Goal: Task Accomplishment & Management: Manage account settings

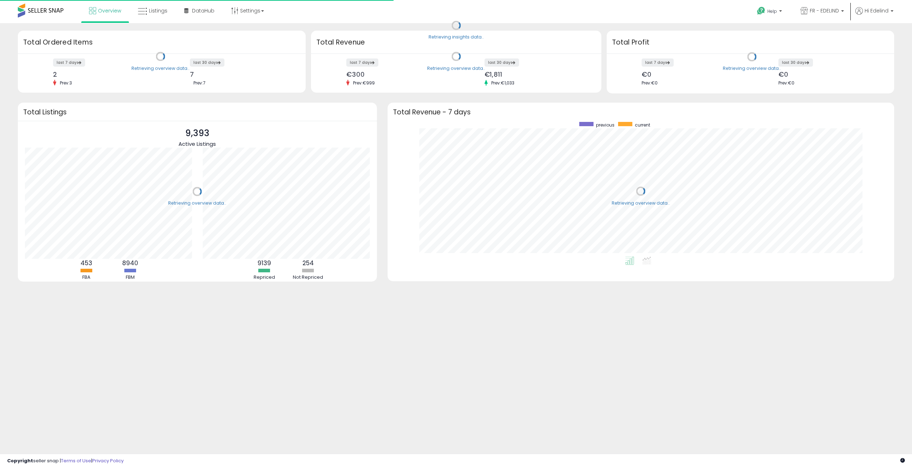
scroll to position [71, 178]
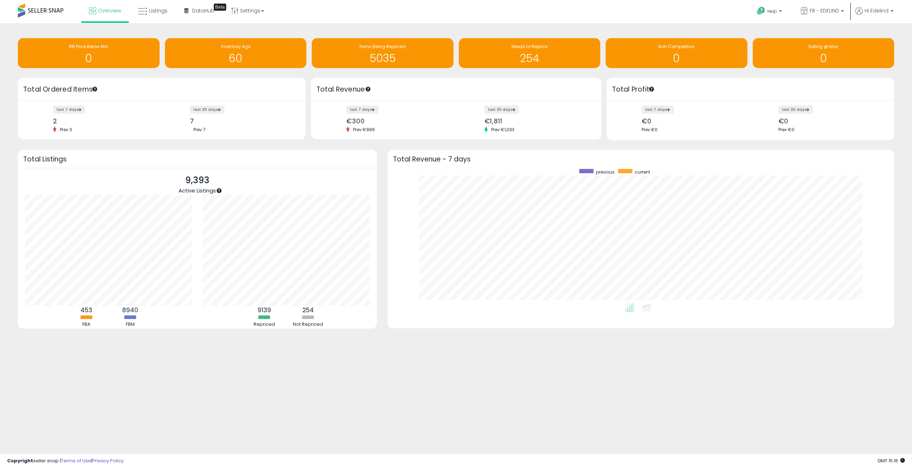
click at [221, 344] on div "Retrieving insights data.. BB Price Below Min 0 Inventory Age 60 Items Being Re…" at bounding box center [456, 188] width 905 height 316
click at [261, 14] on link "Settings" at bounding box center [247, 10] width 43 height 21
click at [172, 13] on li "Listings" at bounding box center [152, 11] width 45 height 23
click at [160, 13] on span "Listings" at bounding box center [158, 10] width 19 height 7
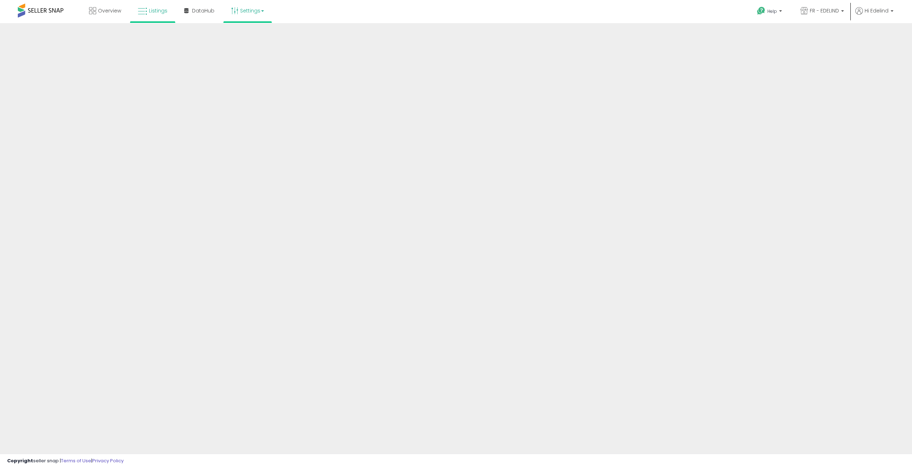
click at [250, 12] on link "Settings" at bounding box center [247, 10] width 43 height 21
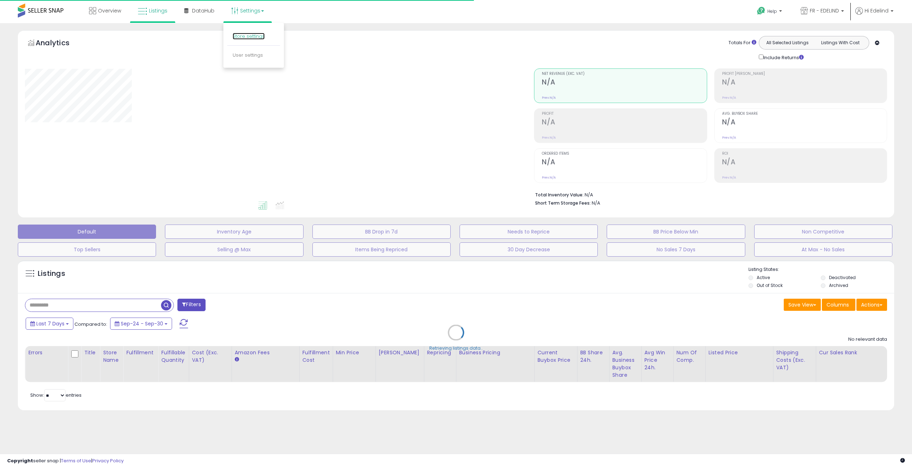
click at [253, 37] on link "Store settings" at bounding box center [249, 36] width 32 height 7
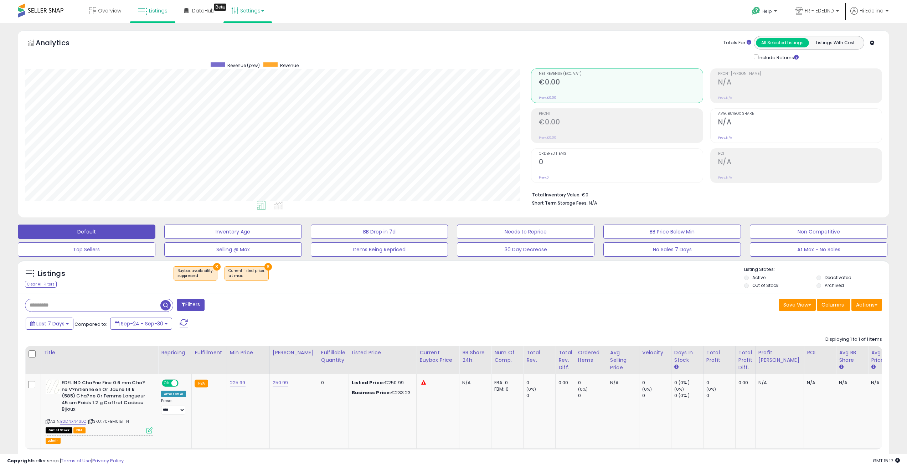
click at [254, 16] on link "Settings" at bounding box center [247, 10] width 43 height 21
click at [254, 36] on link "Store settings" at bounding box center [249, 36] width 32 height 7
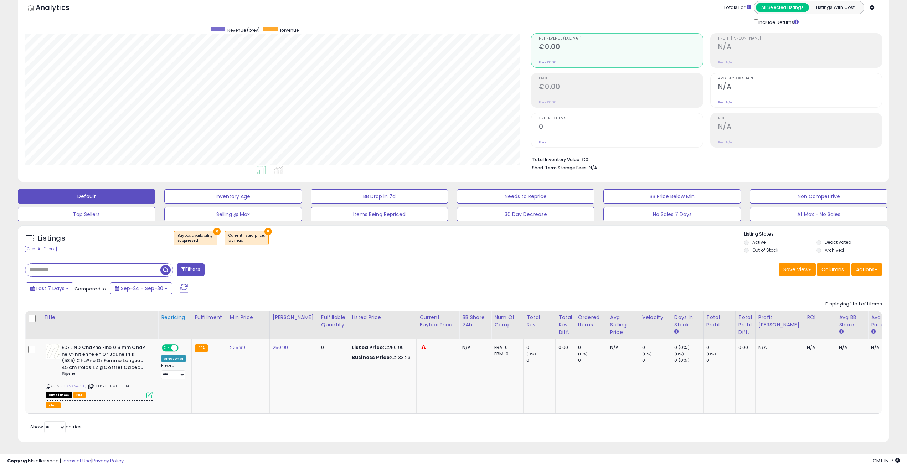
scroll to position [36, 0]
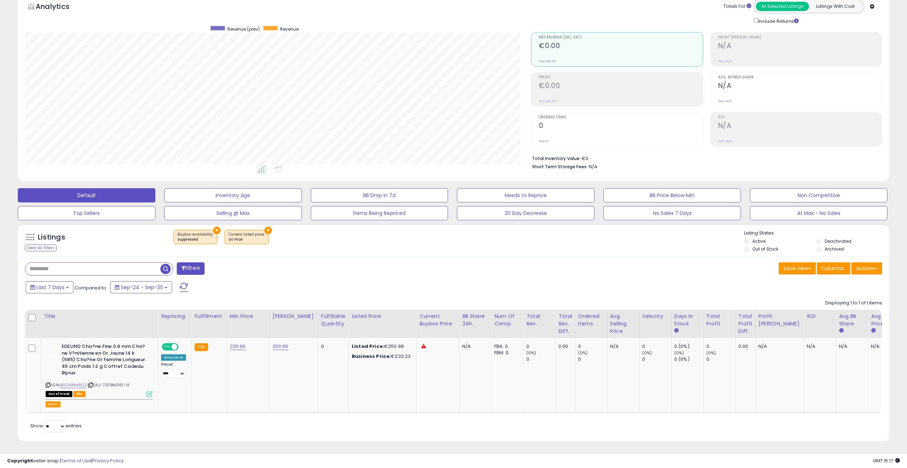
click at [213, 231] on button "×" at bounding box center [216, 230] width 7 height 7
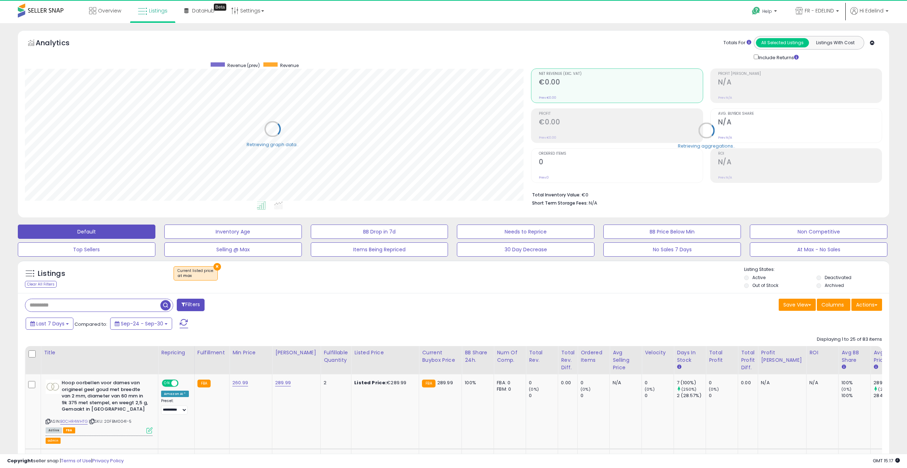
scroll to position [146, 506]
click at [216, 266] on button "×" at bounding box center [216, 266] width 7 height 7
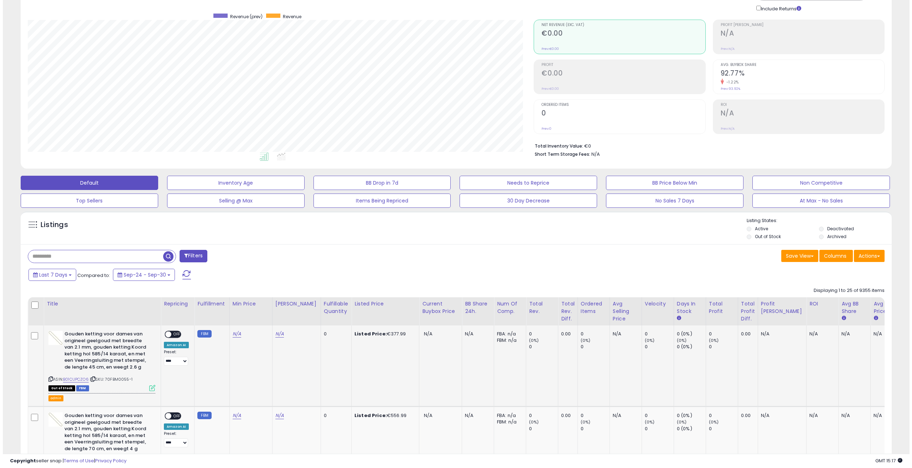
scroll to position [47, 0]
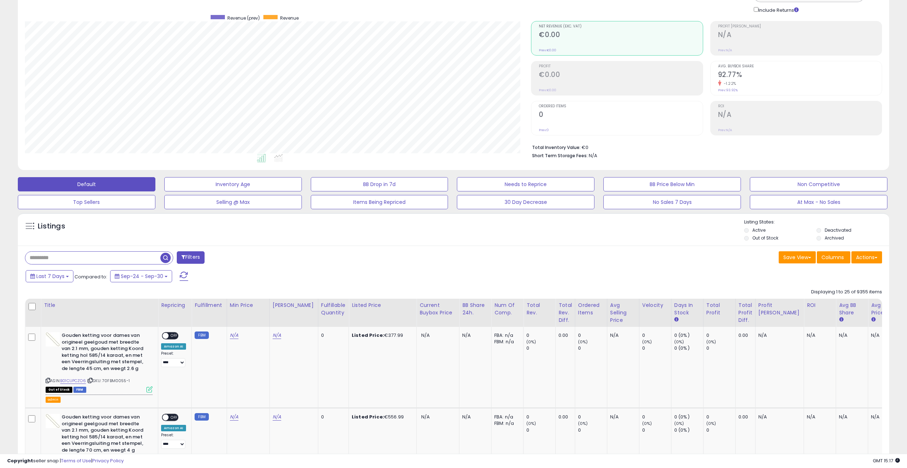
click at [194, 259] on button "Filters" at bounding box center [191, 257] width 28 height 12
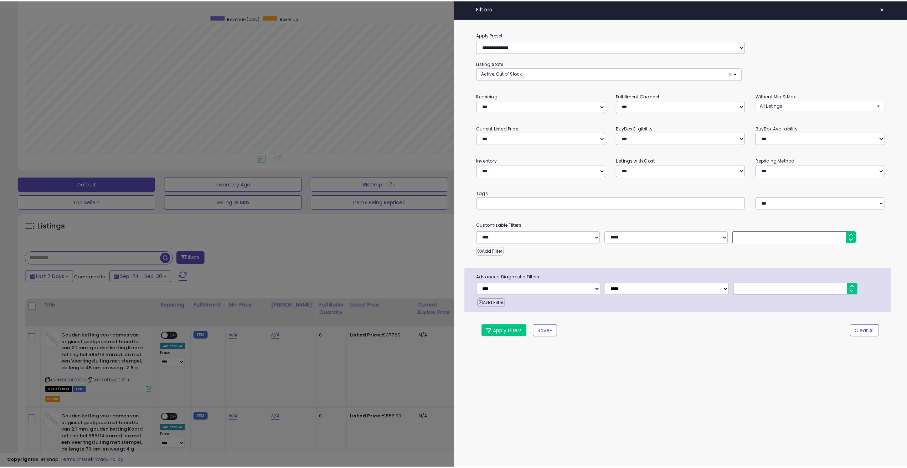
scroll to position [146, 509]
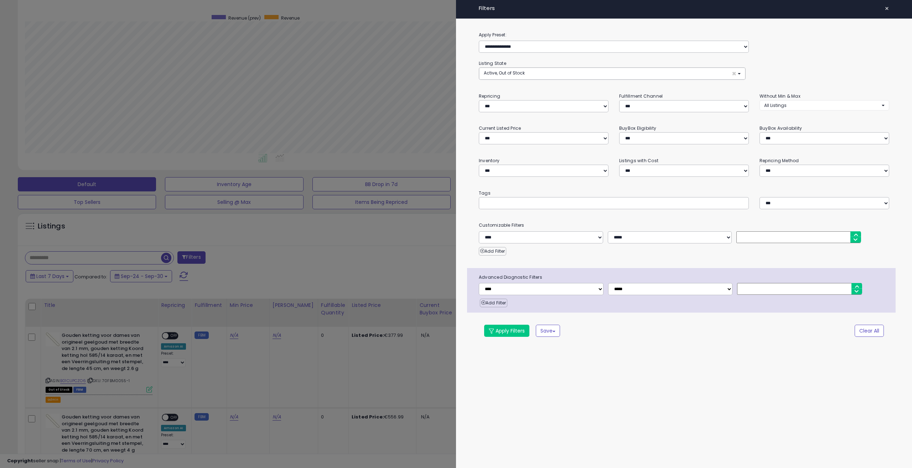
click at [421, 228] on div at bounding box center [456, 234] width 912 height 468
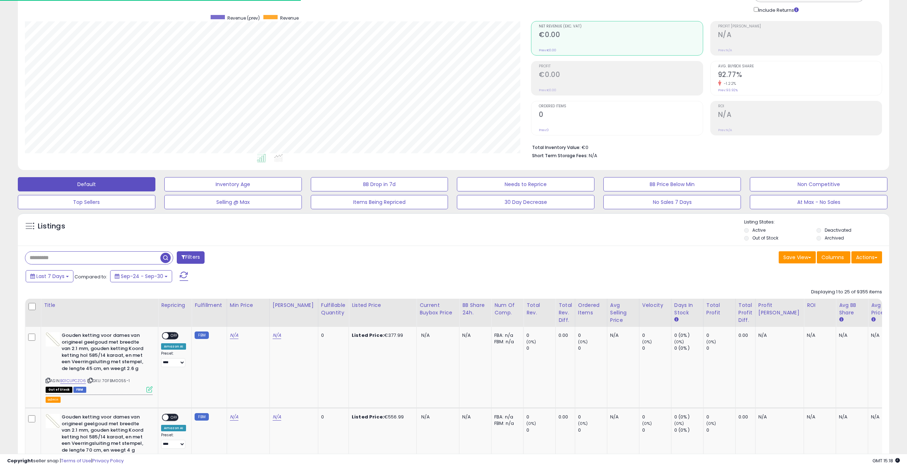
scroll to position [356070, 355710]
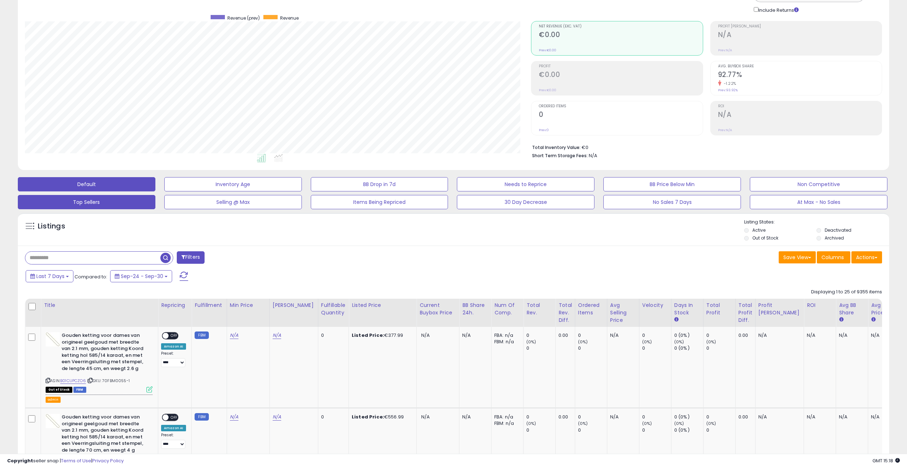
click at [118, 208] on button "Top Sellers" at bounding box center [86, 202] width 137 height 14
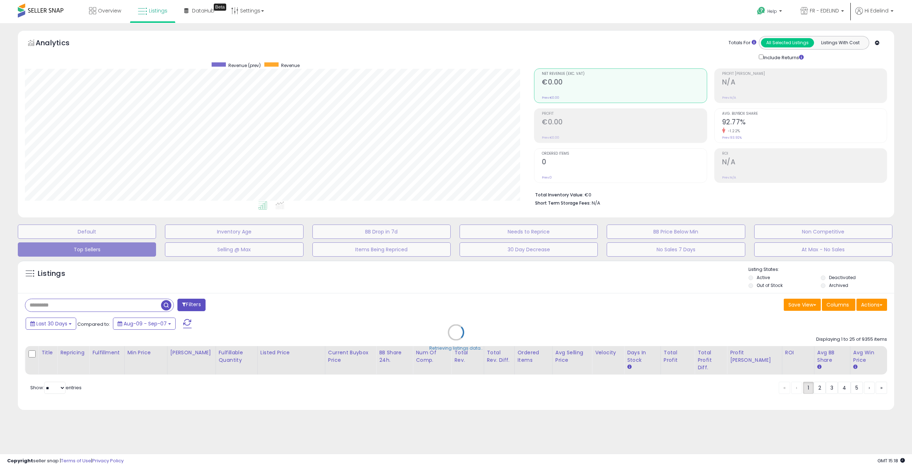
scroll to position [146, 509]
select select "**"
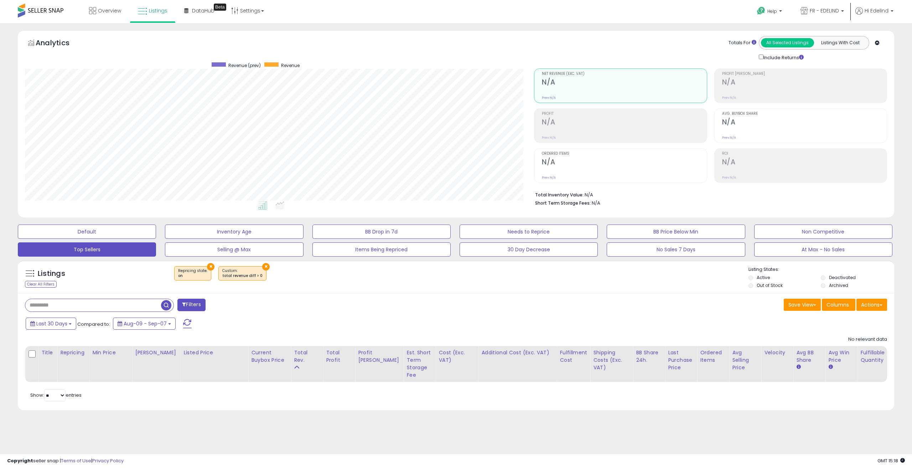
click at [209, 269] on button "×" at bounding box center [210, 266] width 7 height 7
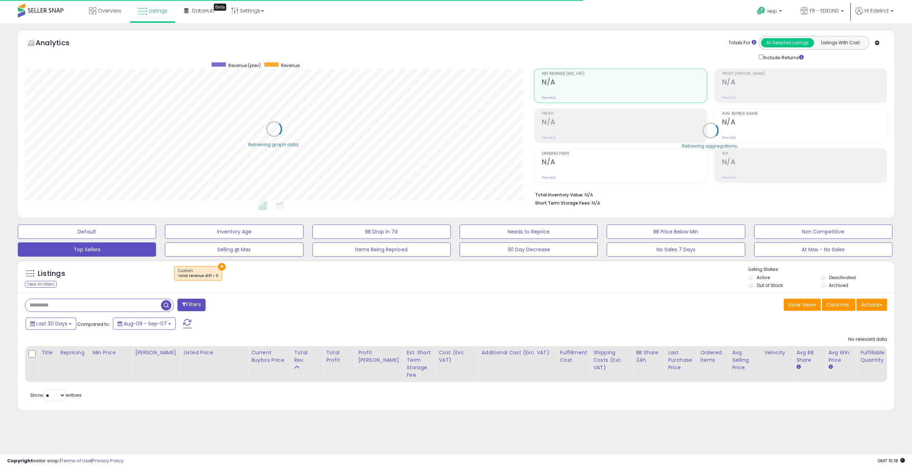
click at [218, 266] on button "×" at bounding box center [221, 266] width 7 height 7
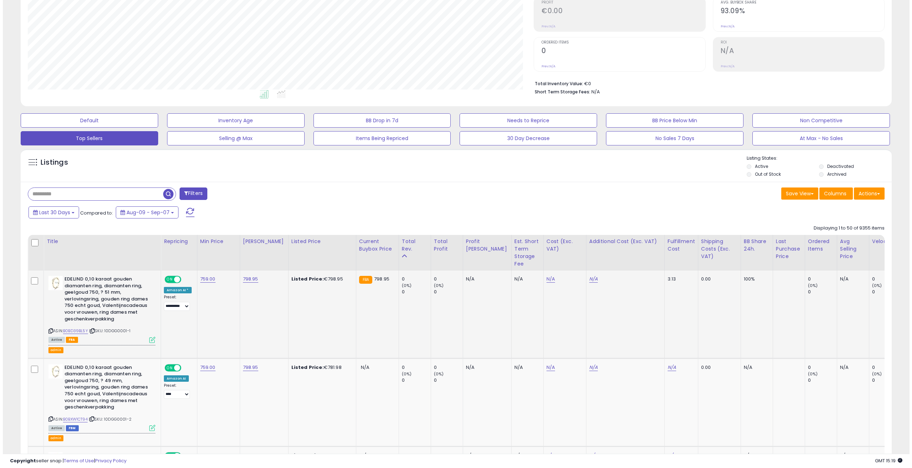
scroll to position [119, 0]
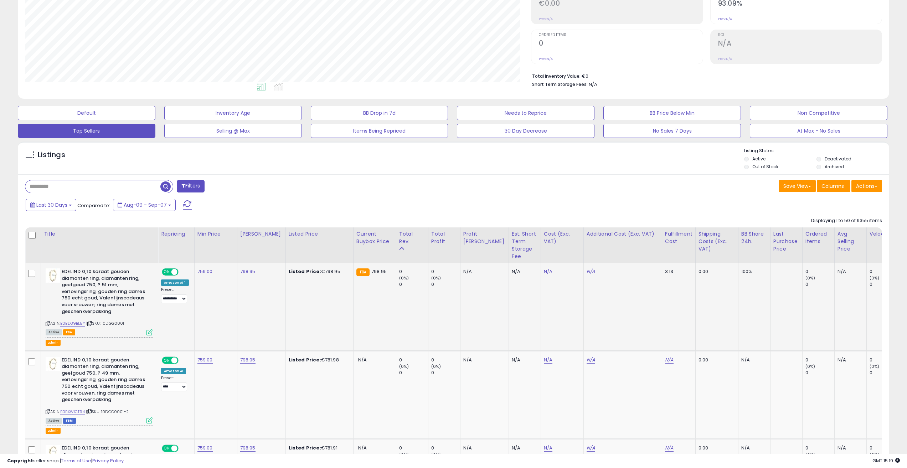
click at [150, 332] on icon at bounding box center [149, 332] width 6 height 6
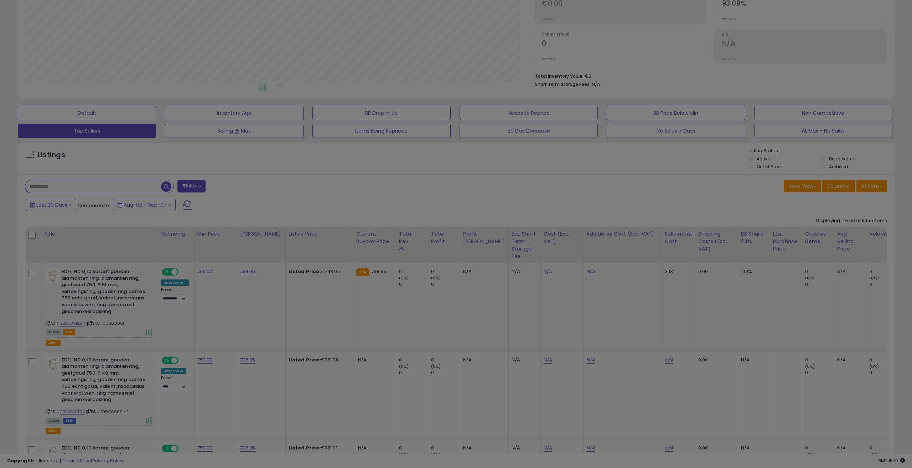
scroll to position [146, 509]
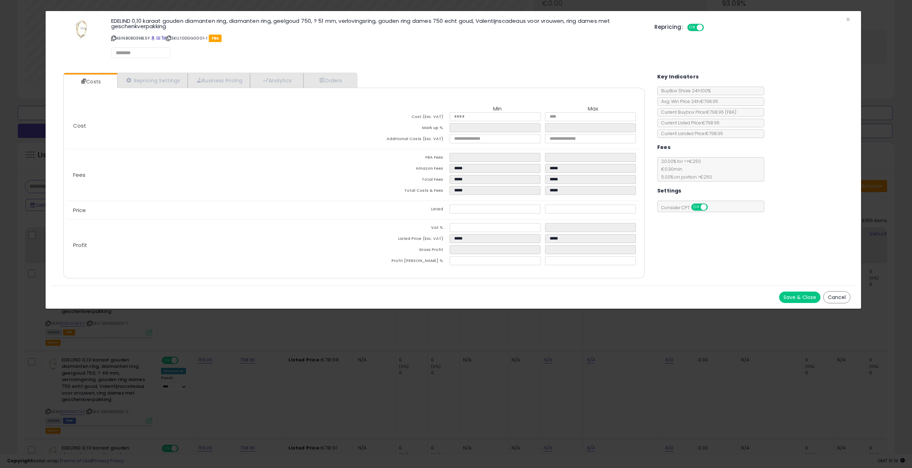
select select "*********"
select select "**********"
select select "******"
click at [175, 86] on link "Repricing Settings" at bounding box center [152, 80] width 71 height 15
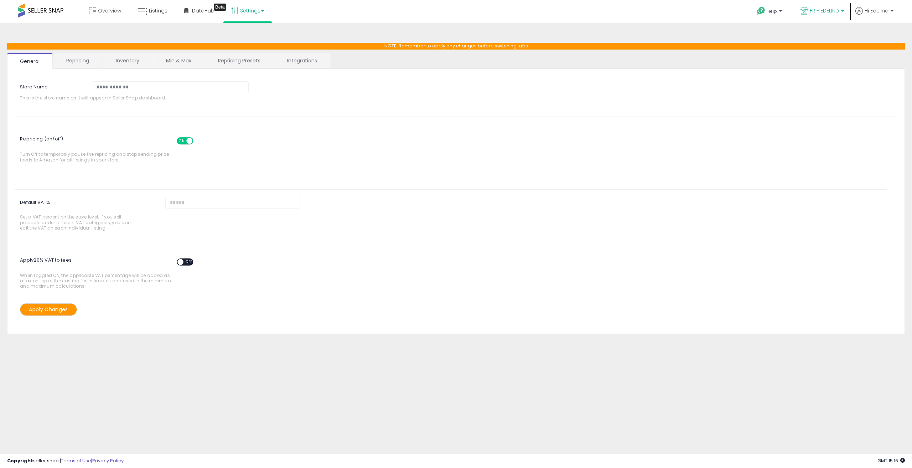
click at [807, 15] on p "FR - EDELIND" at bounding box center [821, 11] width 43 height 9
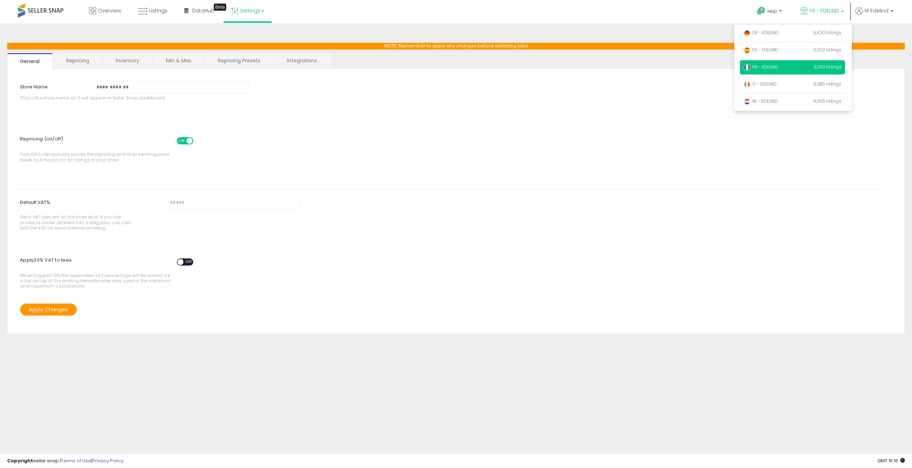
click at [810, 12] on span "FR - EDELIND" at bounding box center [824, 10] width 29 height 7
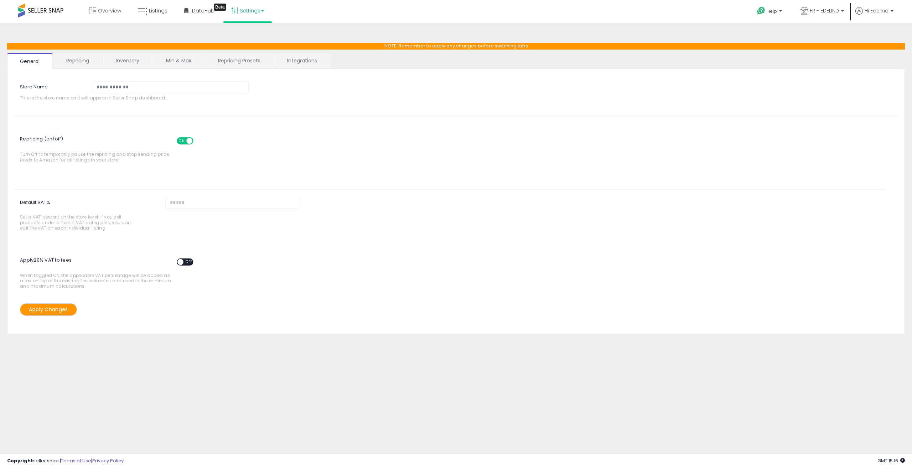
click at [242, 58] on link "Repricing Presets" at bounding box center [239, 60] width 68 height 15
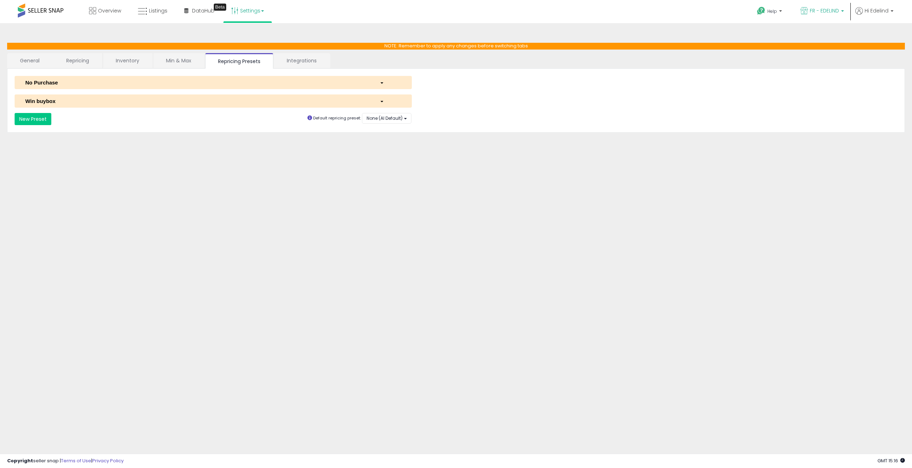
click at [818, 15] on p "FR - EDELIND" at bounding box center [821, 11] width 43 height 9
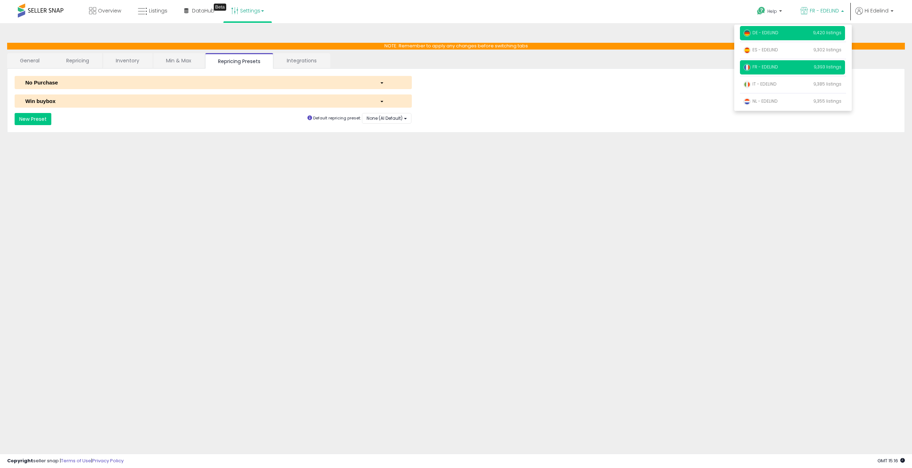
click at [796, 34] on p "DE - EDELIND 9,420 listings" at bounding box center [792, 33] width 105 height 14
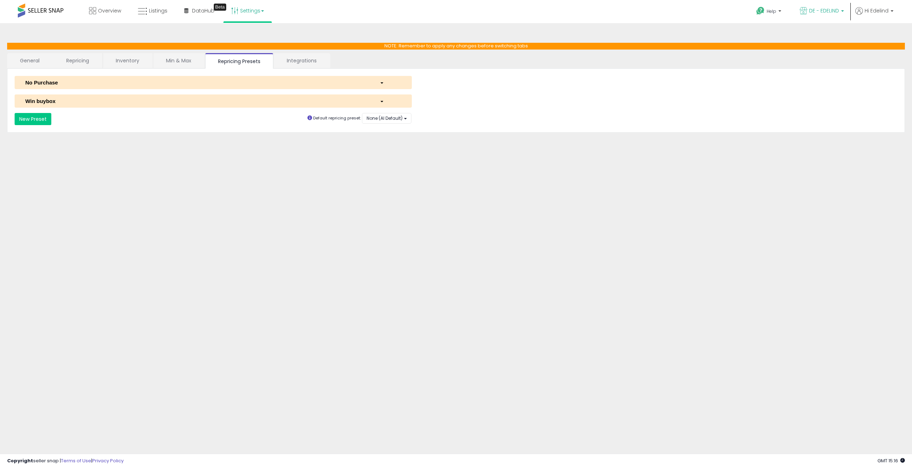
click at [833, 5] on link "DE - EDELIND" at bounding box center [821, 11] width 55 height 23
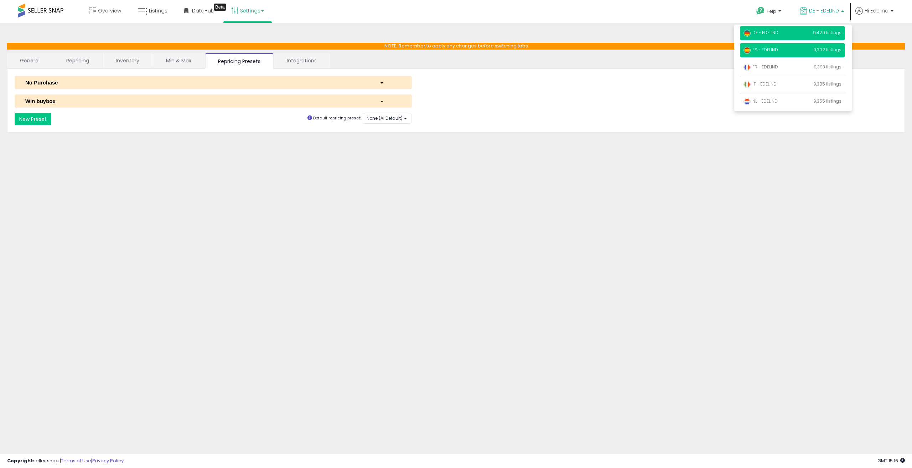
click at [789, 52] on p "ES - EDELIND 9,302 listings" at bounding box center [792, 50] width 105 height 14
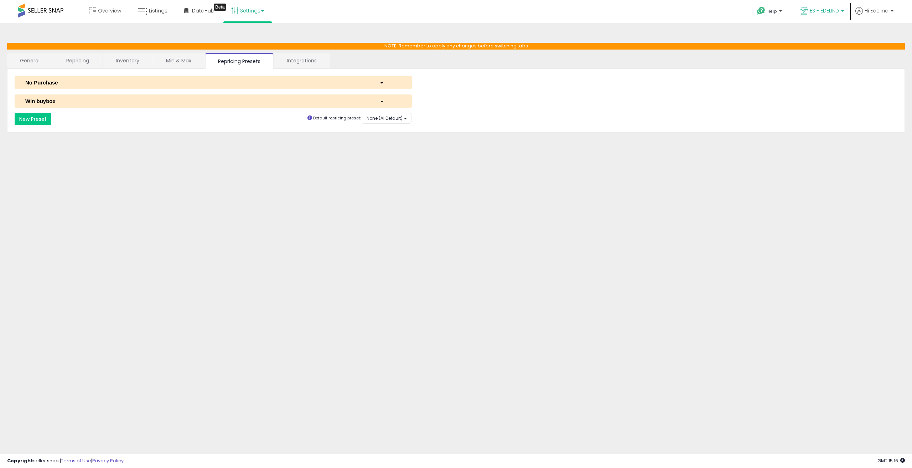
click at [829, 16] on link "ES - EDELIND" at bounding box center [822, 11] width 54 height 23
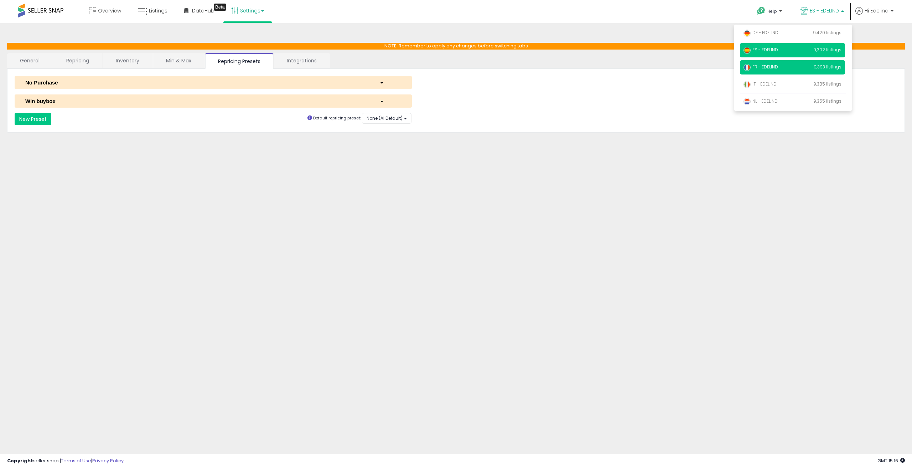
click at [800, 70] on p "FR - EDELIND 9,393 listings" at bounding box center [792, 67] width 105 height 14
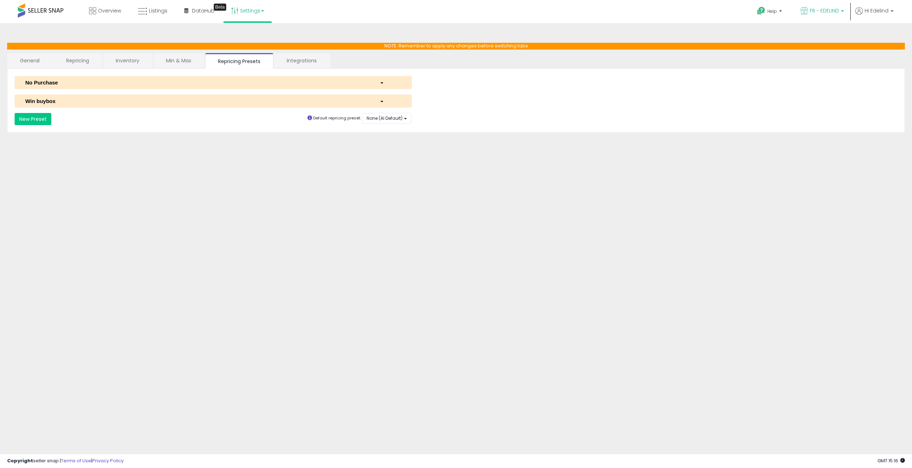
click at [828, 19] on link "FR - EDELIND" at bounding box center [822, 11] width 54 height 23
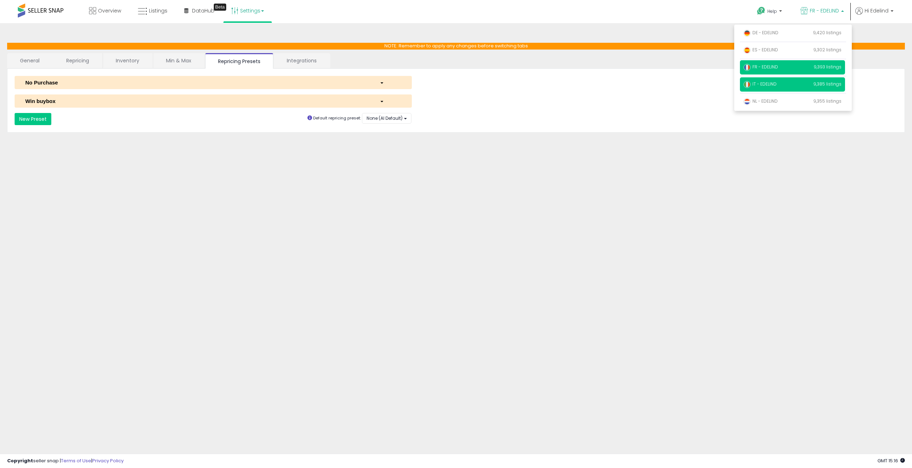
click at [800, 81] on p "IT - EDELIND 9,385 listings" at bounding box center [792, 84] width 105 height 14
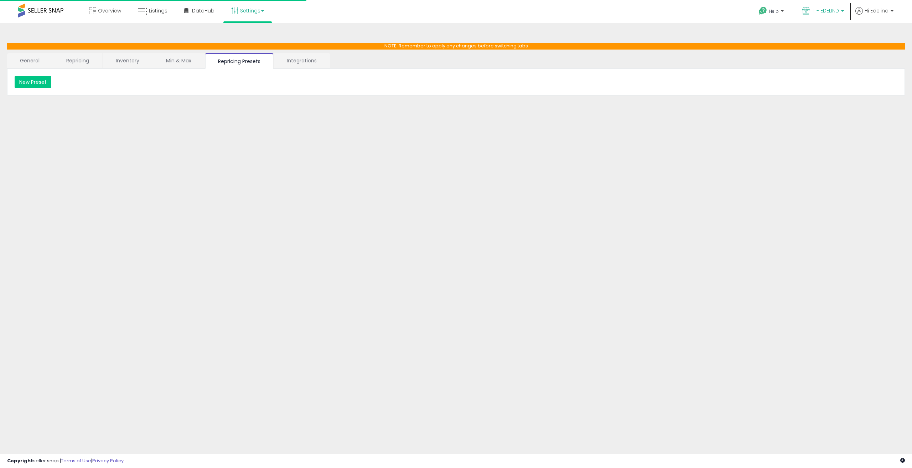
click at [835, 10] on span "IT - EDELIND" at bounding box center [824, 10] width 27 height 7
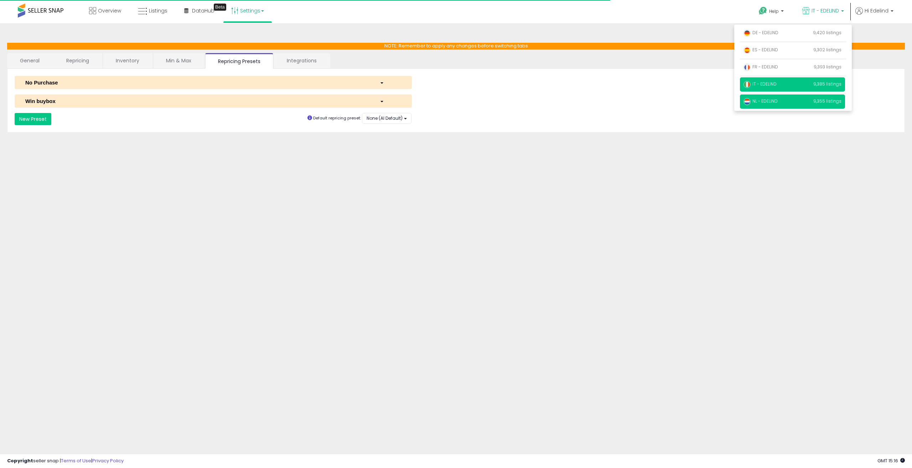
click at [814, 102] on p "NL - EDELIND 9,355 listings" at bounding box center [792, 101] width 105 height 14
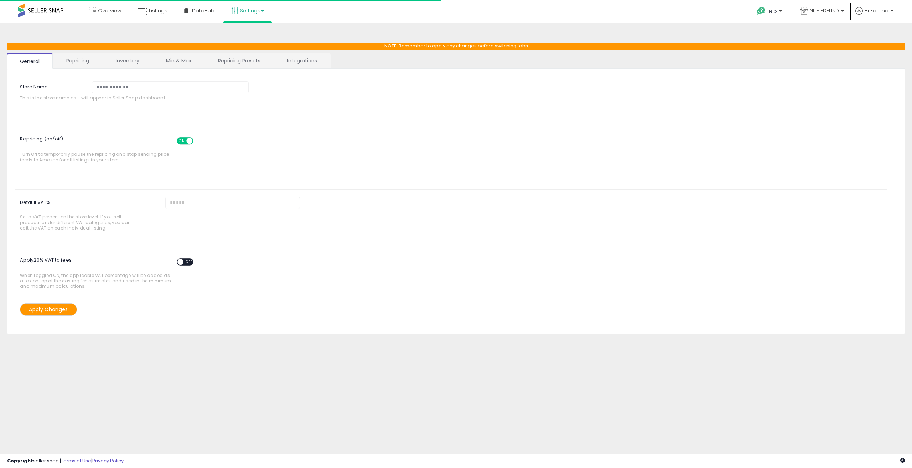
click at [189, 57] on link "Min & Max" at bounding box center [178, 60] width 51 height 15
click at [234, 58] on link "Repricing Presets" at bounding box center [239, 60] width 68 height 15
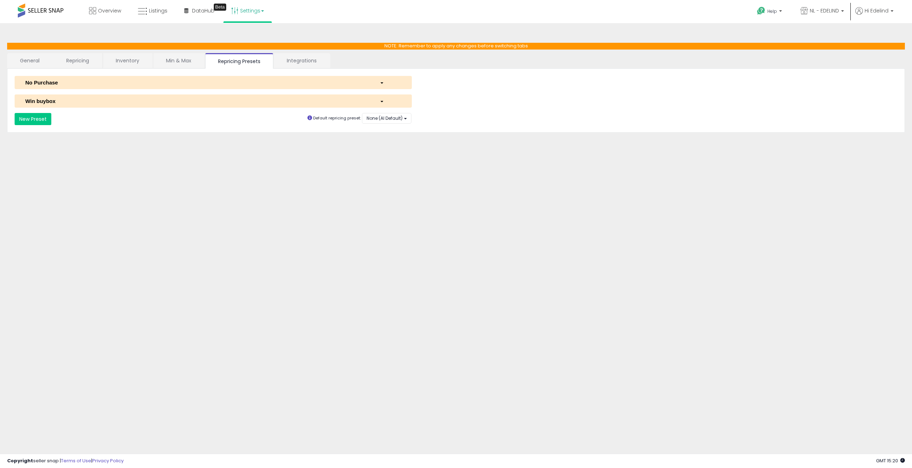
click at [116, 107] on button "Win buybox" at bounding box center [213, 100] width 397 height 13
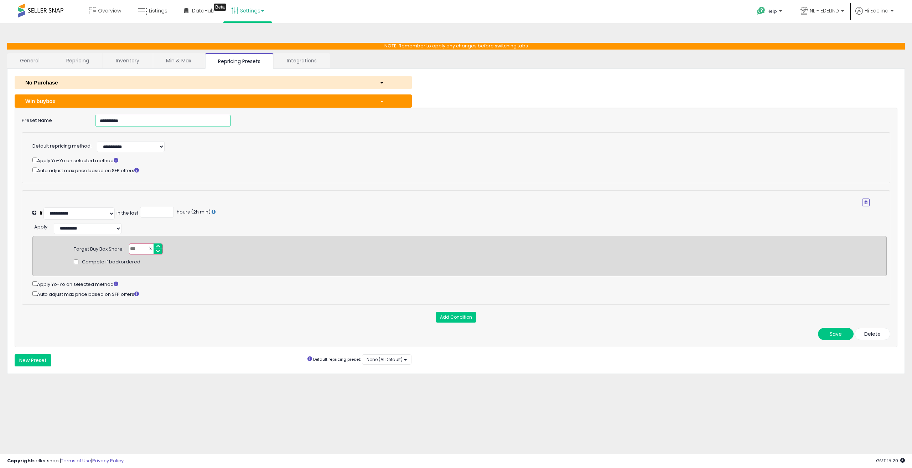
click at [152, 118] on input "**********" at bounding box center [163, 121] width 136 height 12
click at [131, 83] on div "No Purchase" at bounding box center [197, 82] width 354 height 7
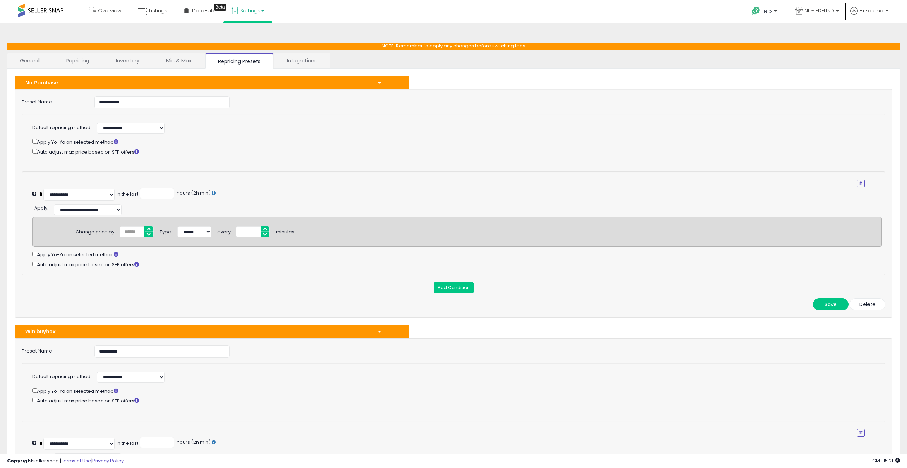
click at [120, 81] on div "No Purchase" at bounding box center [196, 82] width 352 height 7
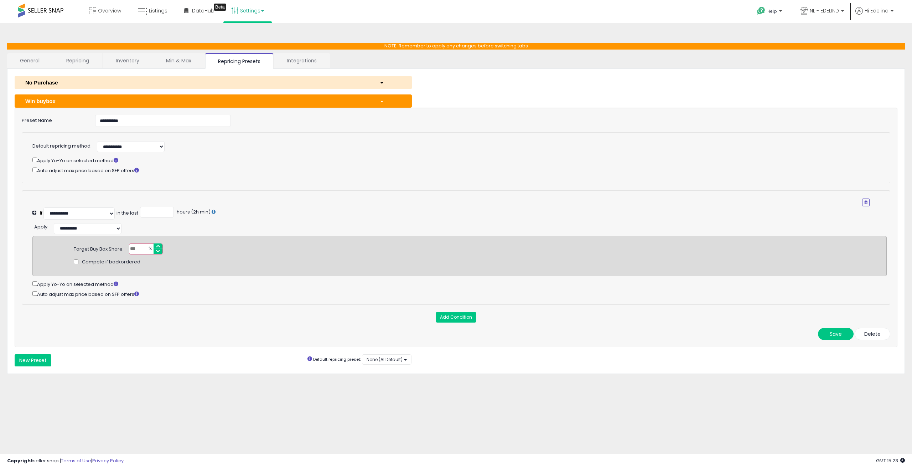
click at [62, 239] on div "Target Buy Box Share: ** % Compete if backordered" at bounding box center [459, 256] width 854 height 41
click at [35, 212] on button at bounding box center [35, 212] width 6 height 5
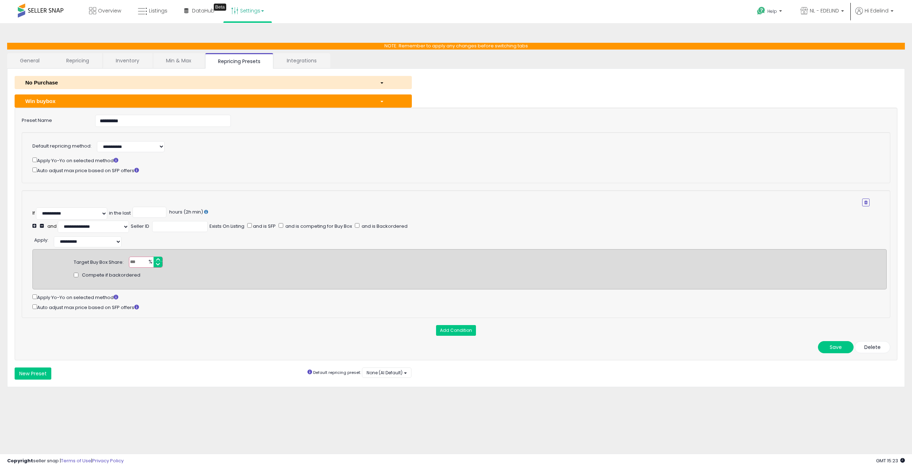
click at [33, 225] on button at bounding box center [35, 225] width 6 height 5
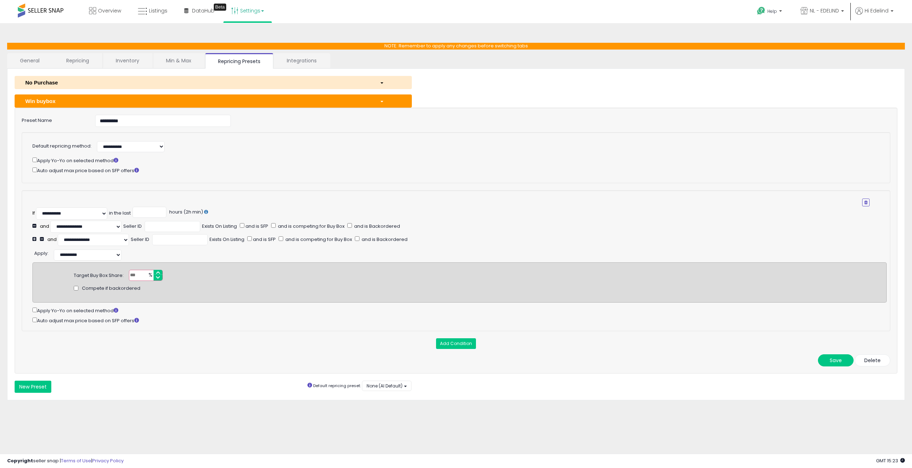
click at [33, 225] on button at bounding box center [35, 225] width 6 height 5
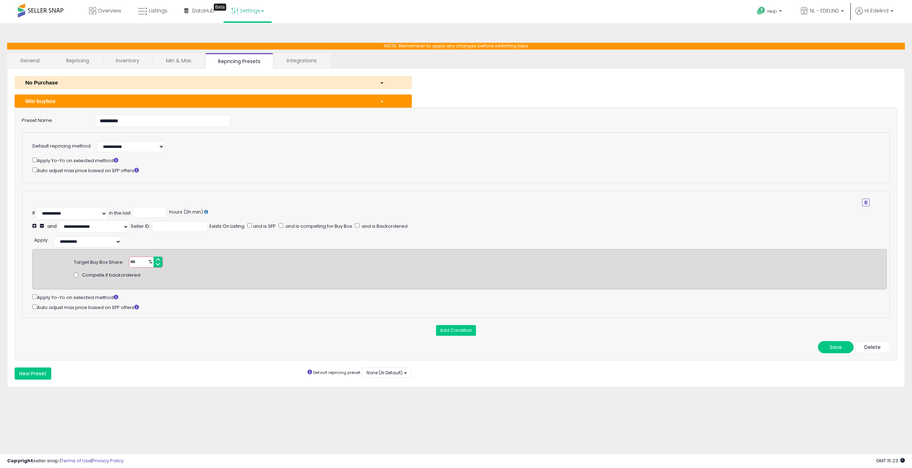
click at [41, 227] on button at bounding box center [43, 225] width 6 height 5
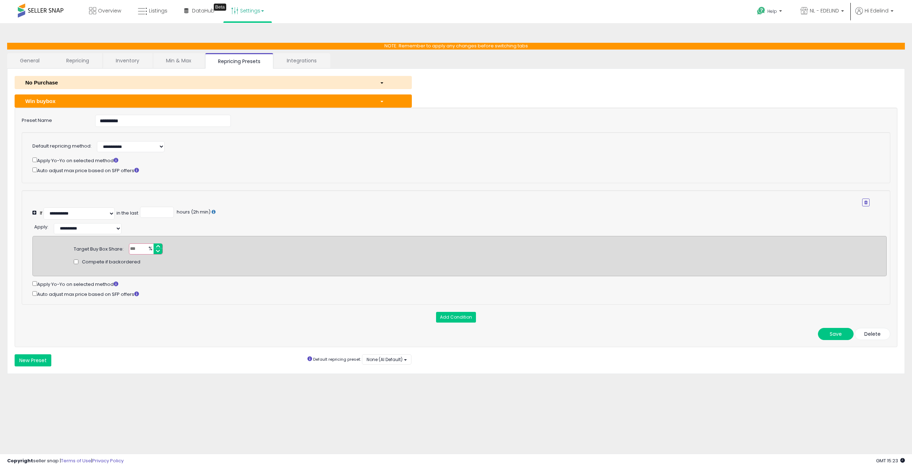
click at [34, 230] on div "**********" at bounding box center [459, 227] width 854 height 13
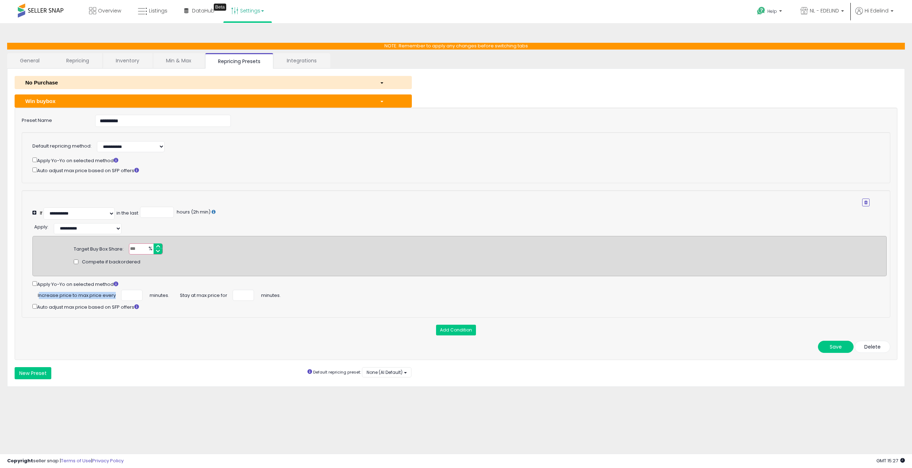
drag, startPoint x: 39, startPoint y: 293, endPoint x: 123, endPoint y: 293, distance: 84.1
click at [123, 290] on div "Increase price to max price every minutes." at bounding box center [459, 290] width 854 height 0
click at [178, 285] on div "Apply Yo-Yo on selected method" at bounding box center [459, 284] width 854 height 8
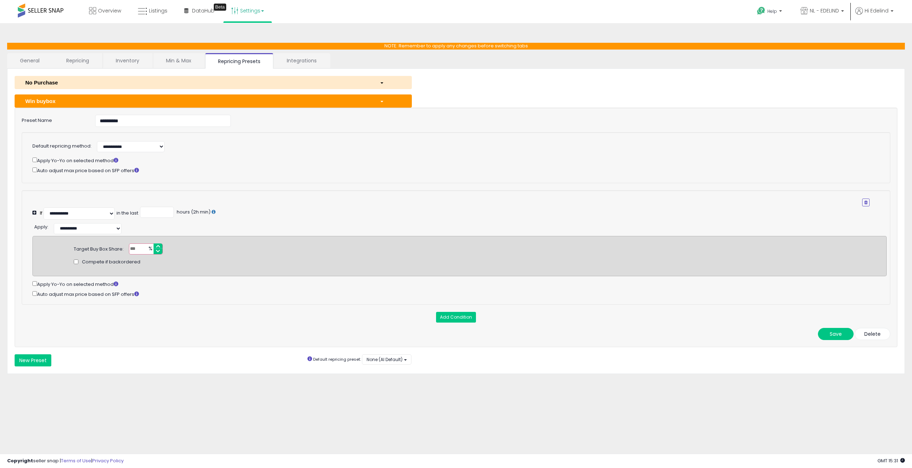
click at [105, 81] on div "No Purchase" at bounding box center [197, 82] width 354 height 7
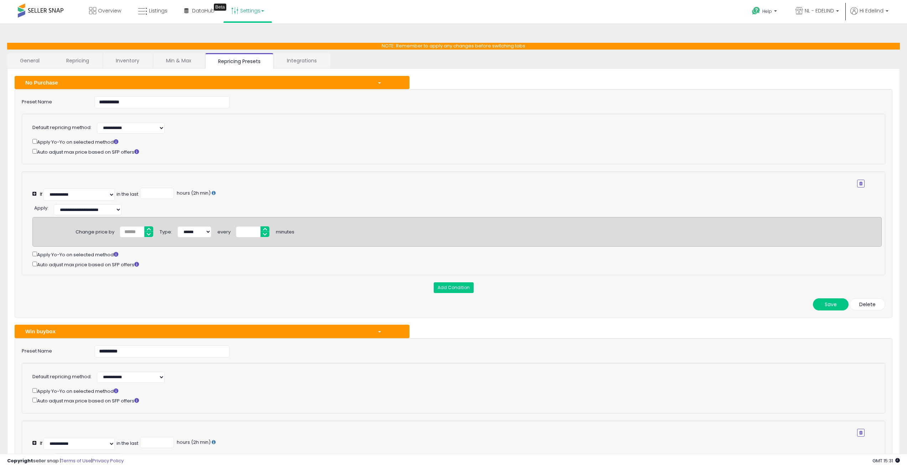
click at [105, 81] on div "No Purchase" at bounding box center [196, 82] width 352 height 7
